Goal: Task Accomplishment & Management: Manage account settings

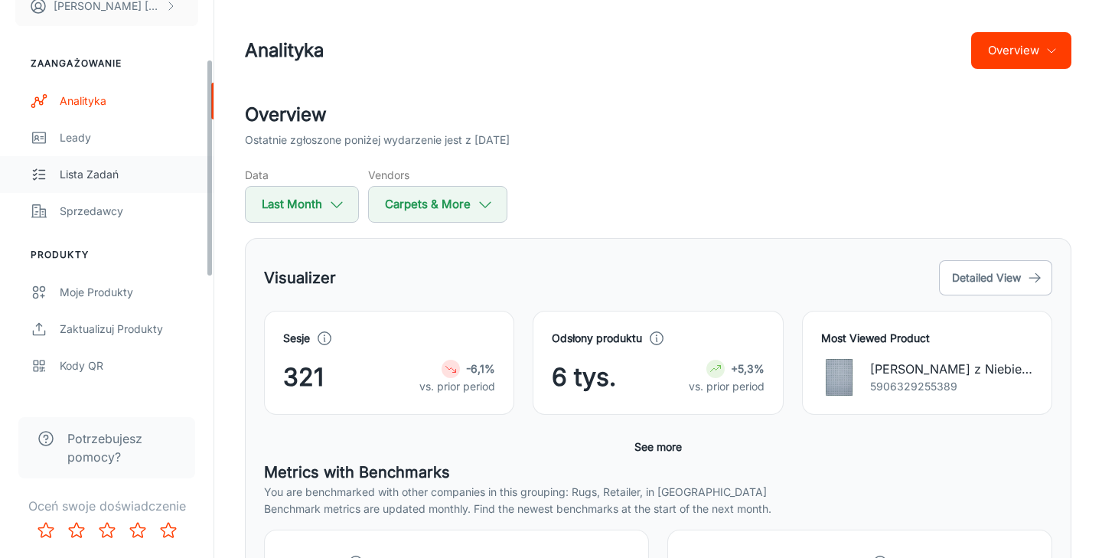
scroll to position [119, 0]
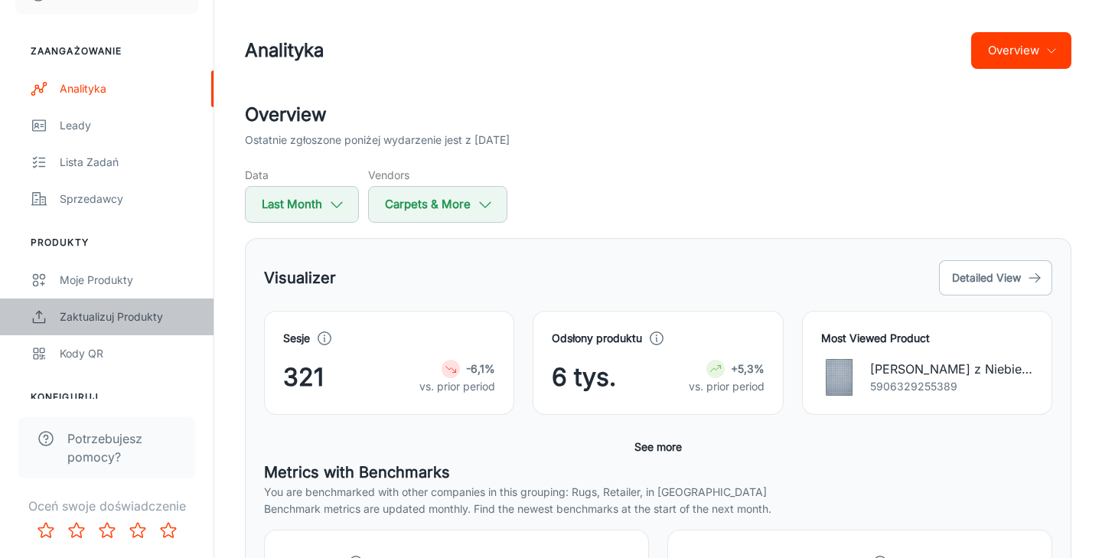
click at [103, 318] on div "Zaktualizuj produkty" at bounding box center [129, 317] width 139 height 17
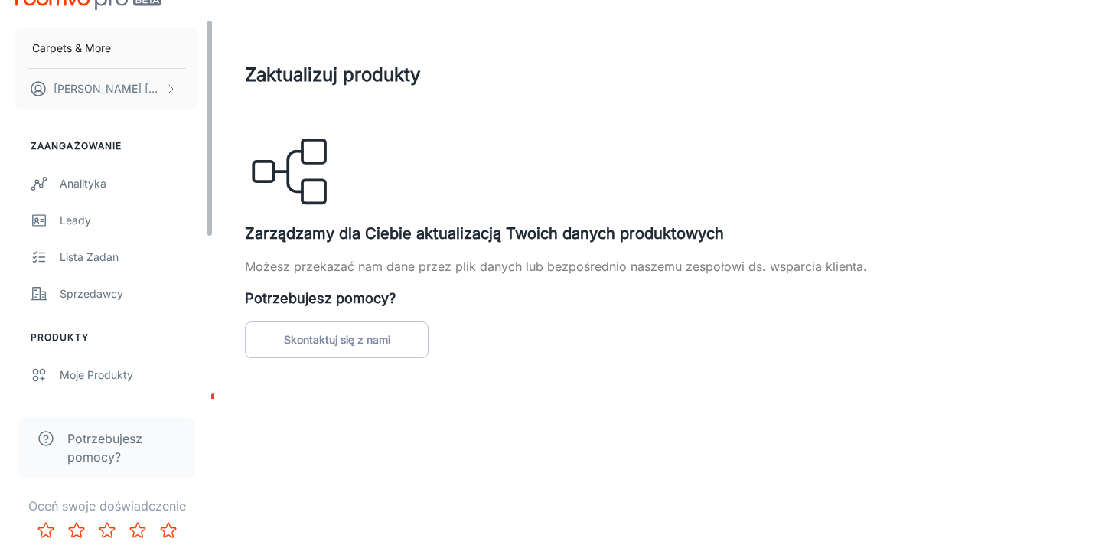
scroll to position [42, 0]
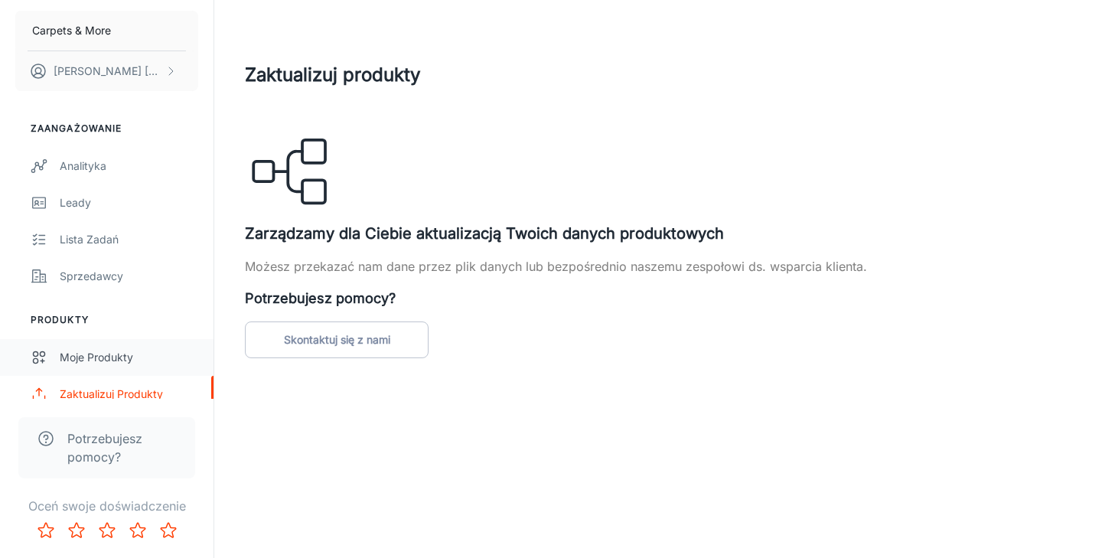
click at [84, 354] on div "Moje produkty" at bounding box center [129, 357] width 139 height 17
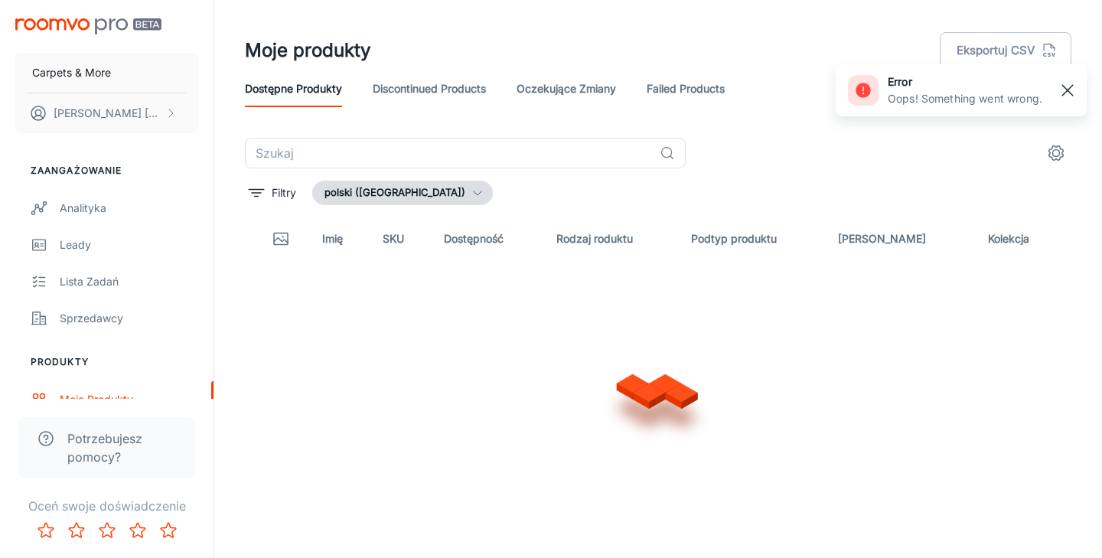
click at [1066, 88] on line "button" at bounding box center [1068, 90] width 11 height 11
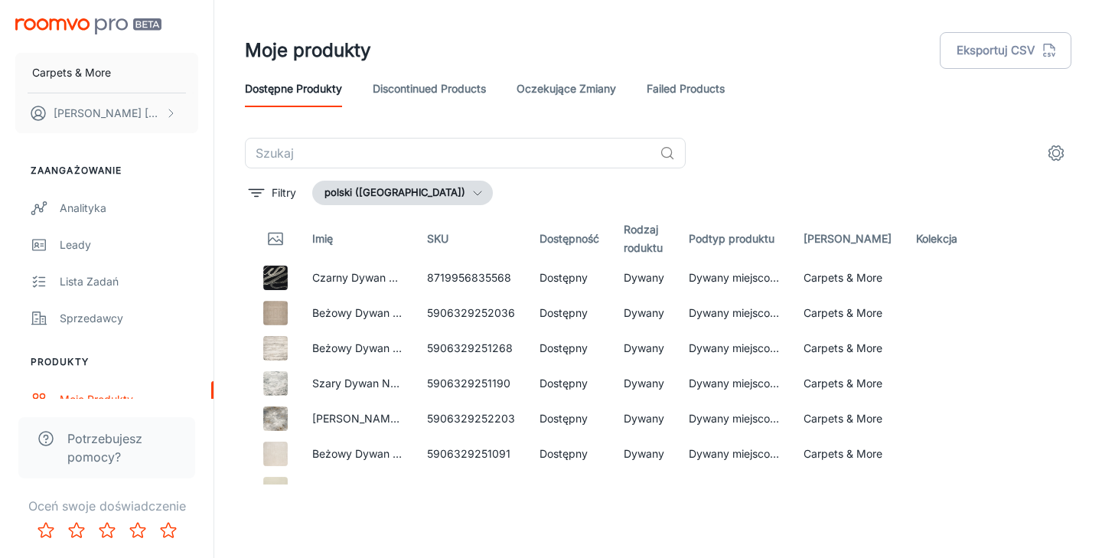
click at [712, 85] on link "Failed Products" at bounding box center [686, 88] width 78 height 37
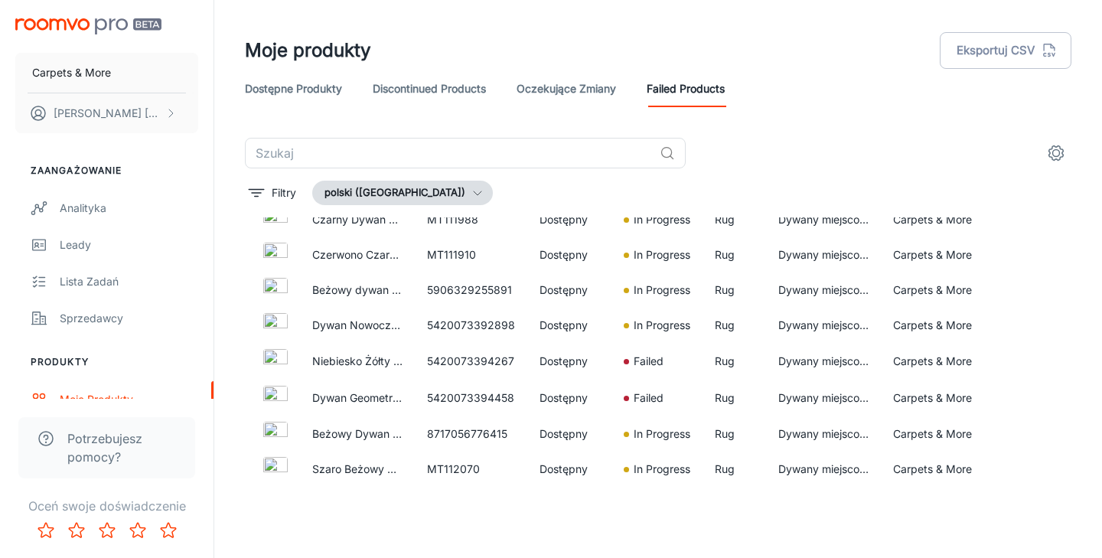
scroll to position [2336, 0]
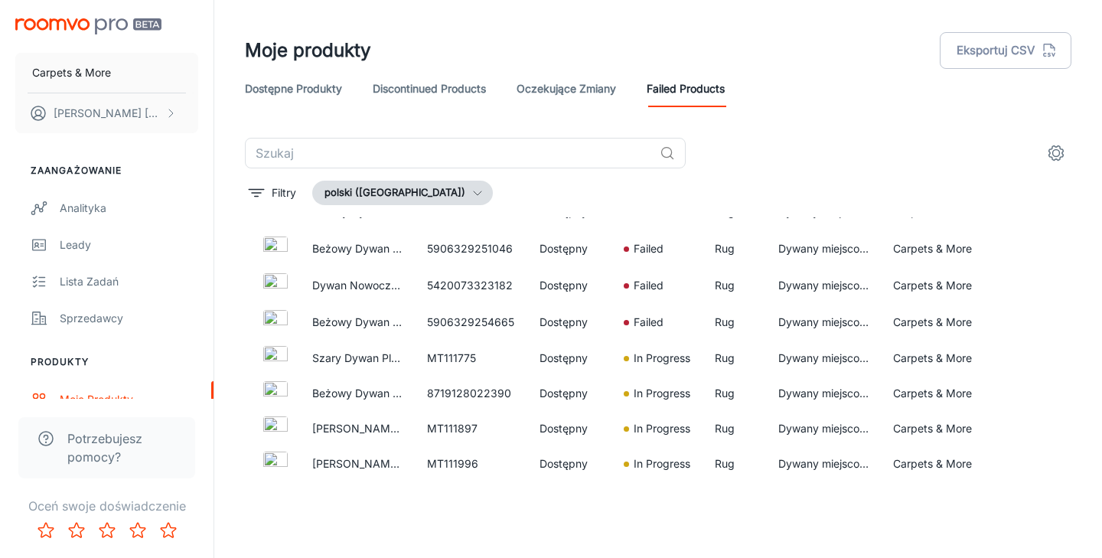
click at [316, 88] on link "Dostępne produkty" at bounding box center [293, 88] width 97 height 37
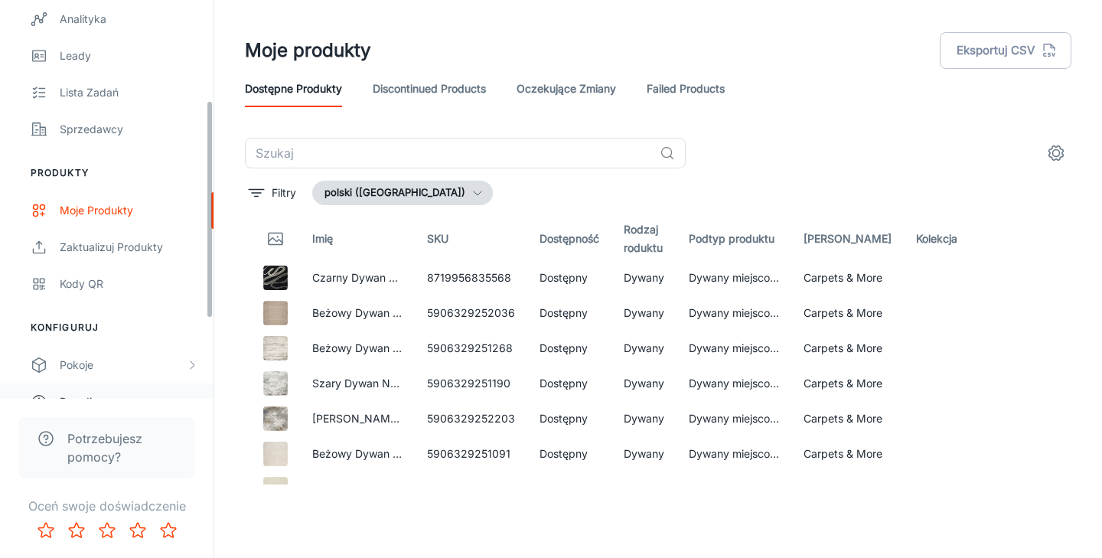
scroll to position [183, 0]
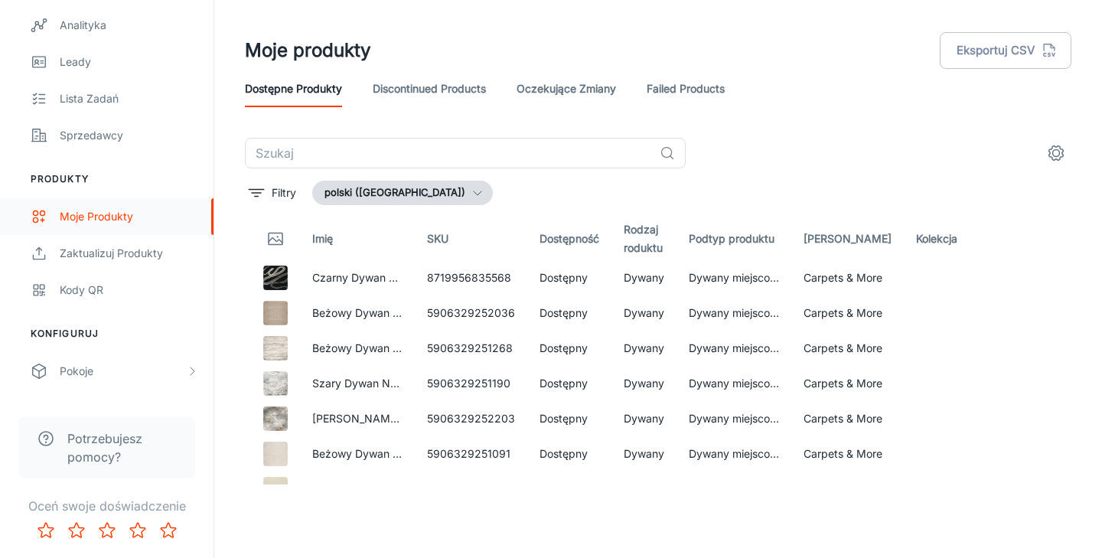
click at [114, 214] on div "Moje produkty" at bounding box center [129, 216] width 139 height 17
click at [537, 151] on input "text" at bounding box center [449, 153] width 409 height 31
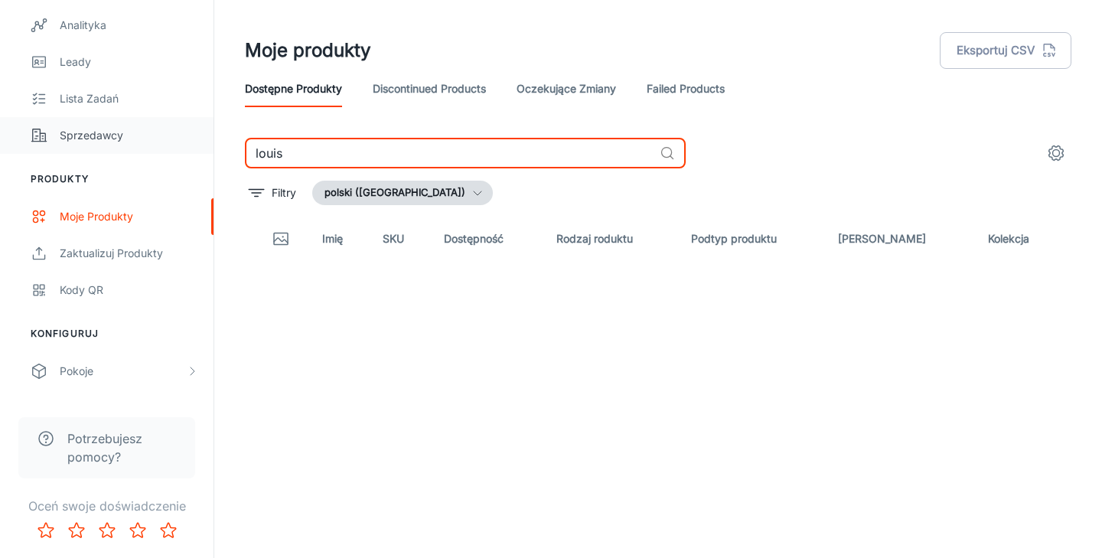
drag, startPoint x: 306, startPoint y: 149, endPoint x: 194, endPoint y: 150, distance: 112.5
click at [194, 150] on div "Carpets & More [PERSON_NAME] Zaangażowanie Analityka Leady Lista zadań Sprzedaw…" at bounding box center [551, 273] width 1102 height 546
type input "louis"
click at [580, 82] on link "Oczekujące Zmiany" at bounding box center [567, 88] width 100 height 37
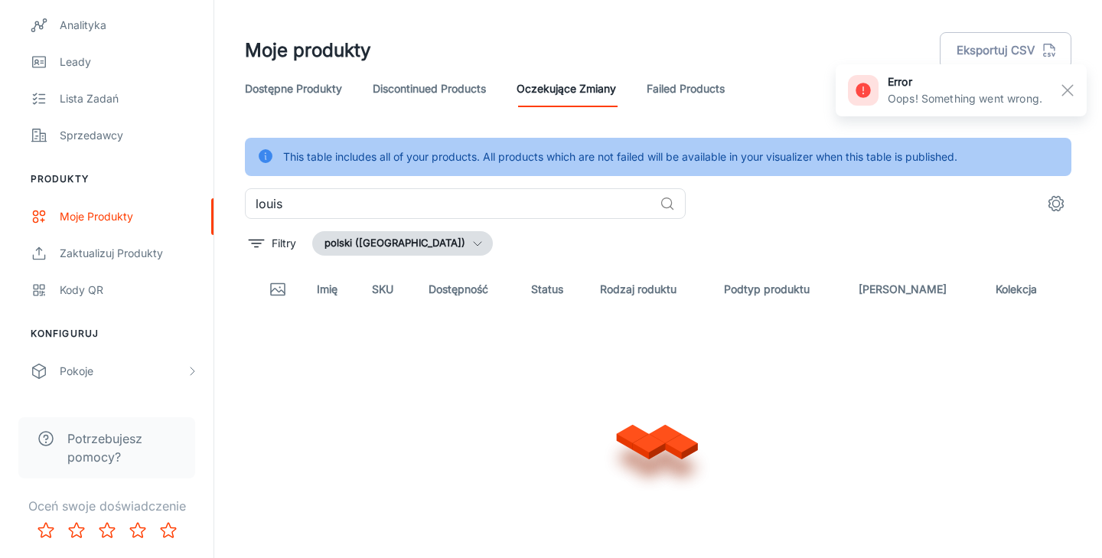
scroll to position [38, 0]
